Goal: Navigation & Orientation: Find specific page/section

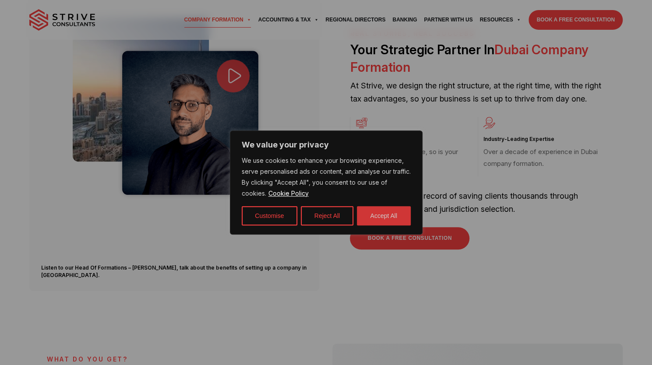
click at [386, 209] on button "Accept All" at bounding box center [384, 215] width 54 height 19
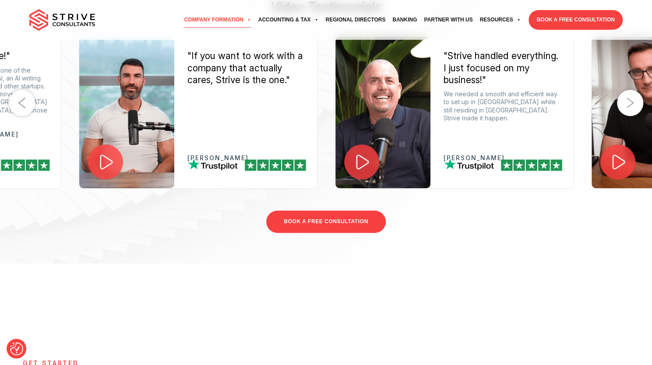
scroll to position [2242, 0]
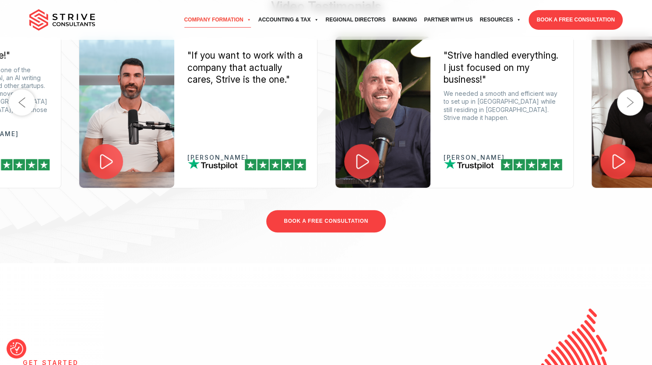
click at [626, 116] on button "Next" at bounding box center [630, 102] width 26 height 26
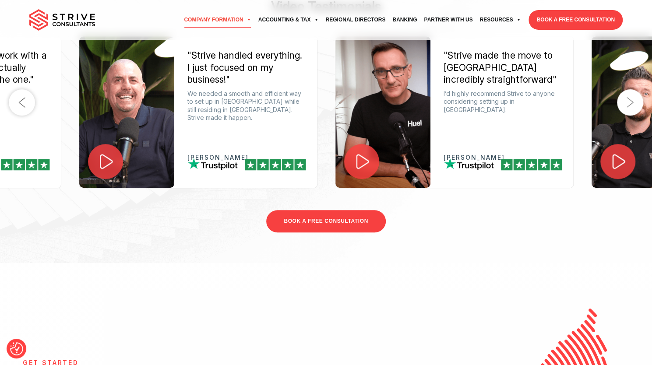
click at [626, 116] on button "Next" at bounding box center [630, 102] width 26 height 26
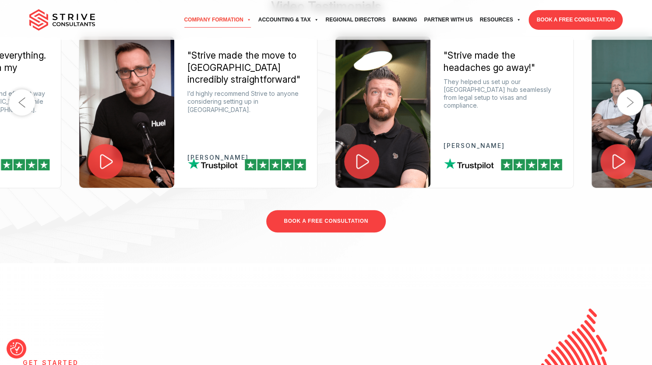
click at [626, 116] on button "Next" at bounding box center [630, 102] width 26 height 26
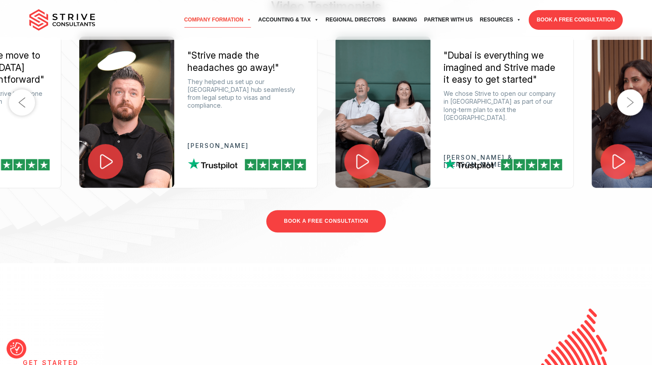
click at [626, 116] on button "Next" at bounding box center [630, 102] width 26 height 26
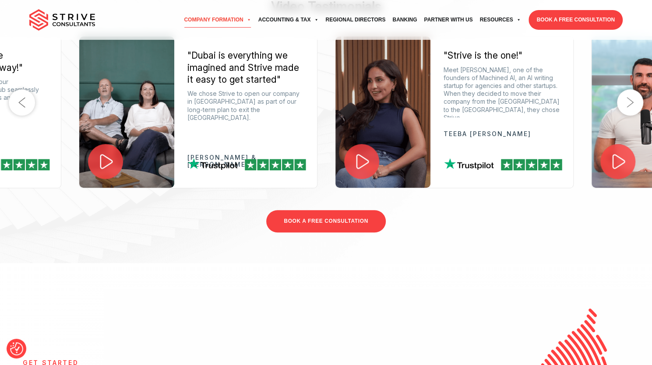
click at [626, 116] on button "Next" at bounding box center [630, 102] width 26 height 26
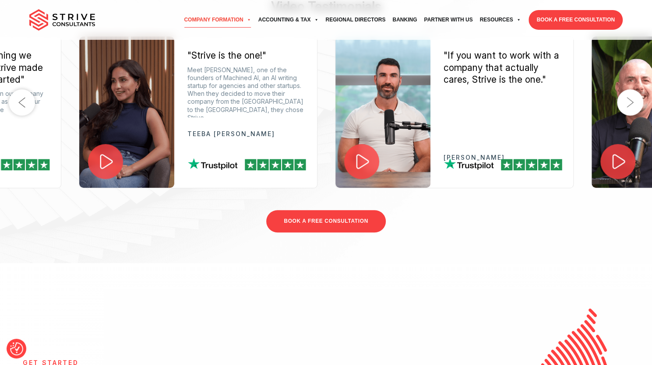
click at [626, 116] on button "Next" at bounding box center [630, 102] width 26 height 26
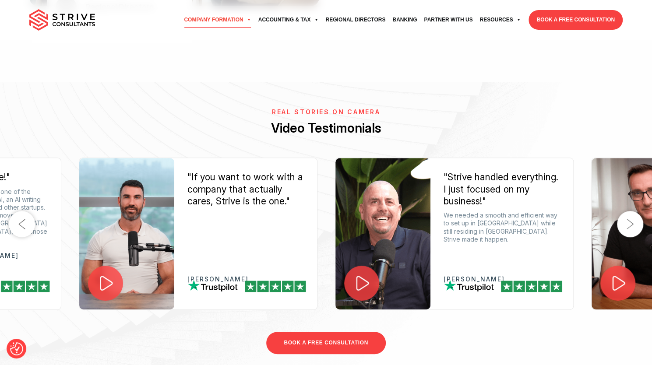
scroll to position [2119, 0]
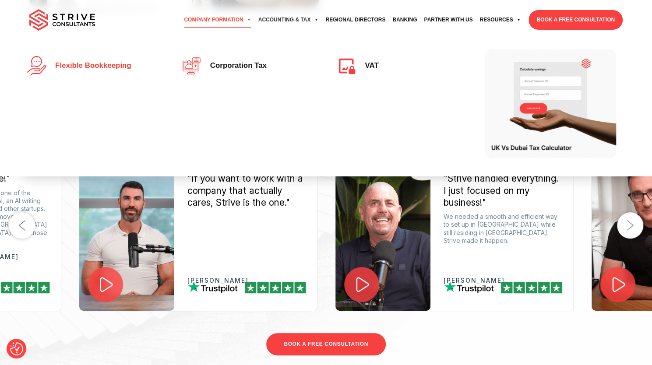
click at [126, 71] on link "Flexible Bookkeeping" at bounding box center [94, 66] width 134 height 20
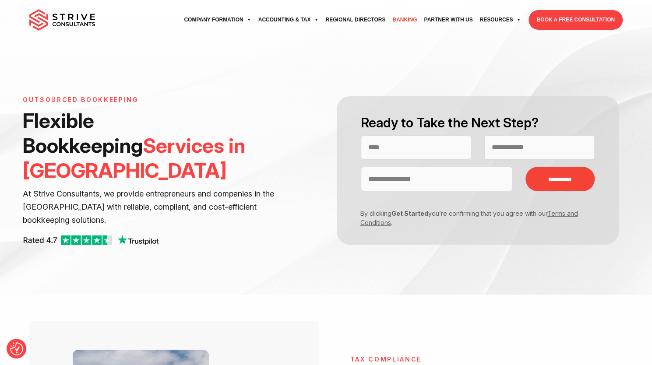
click at [420, 21] on link "Banking" at bounding box center [405, 20] width 32 height 24
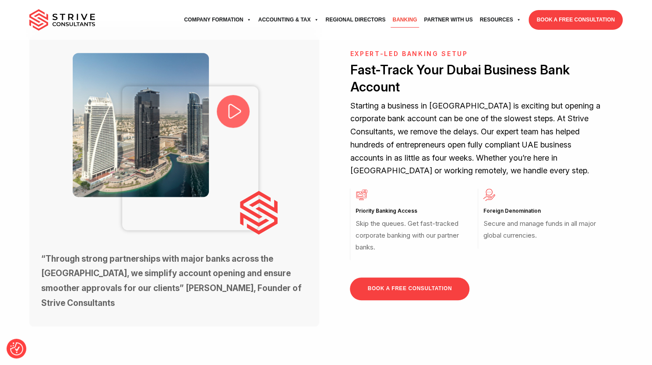
scroll to position [287, 0]
